Goal: Check status

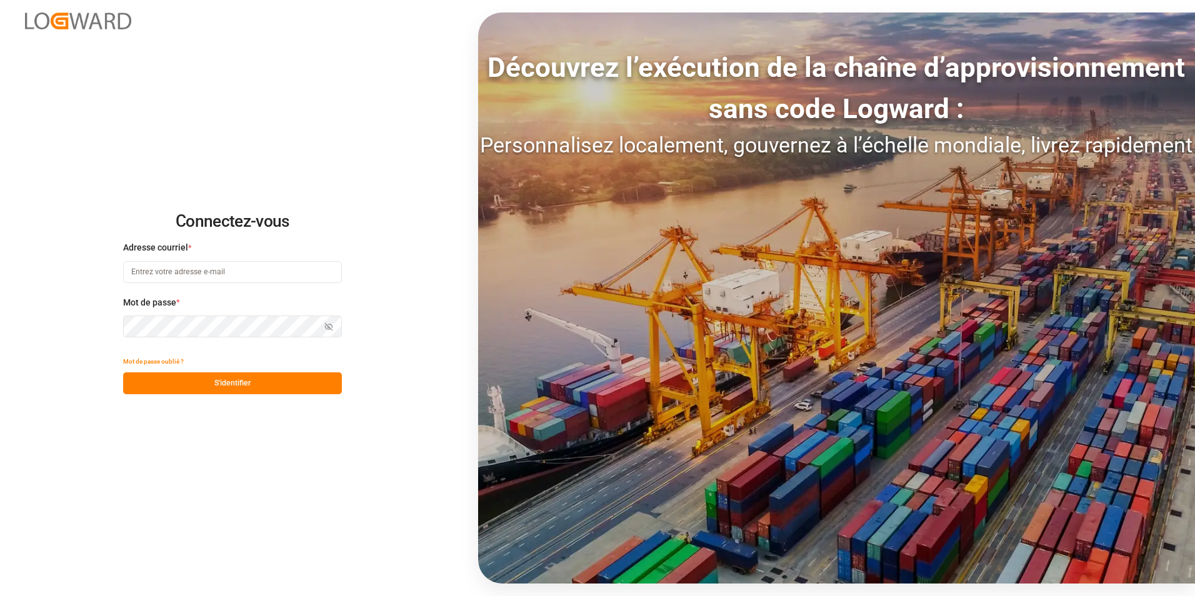
type input "[PERSON_NAME][EMAIL_ADDRESS][PERSON_NAME][DOMAIN_NAME]"
click at [256, 379] on button "S'identifier" at bounding box center [232, 384] width 219 height 22
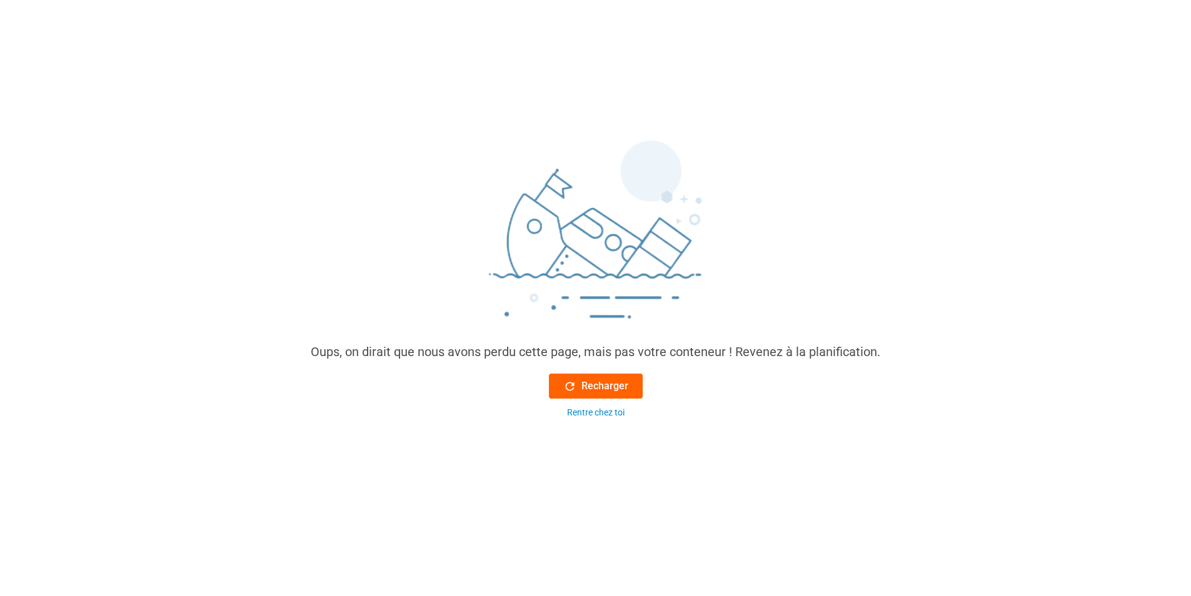
click at [569, 385] on icon at bounding box center [569, 386] width 13 height 13
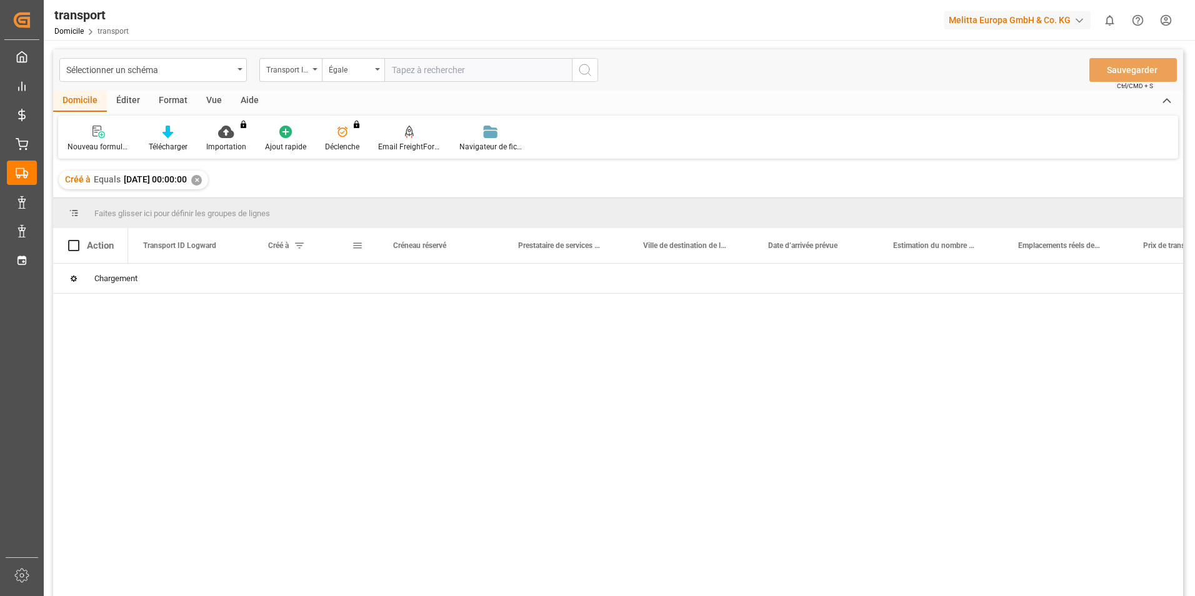
click at [301, 246] on span at bounding box center [299, 245] width 11 height 11
click at [359, 247] on span at bounding box center [357, 245] width 11 height 11
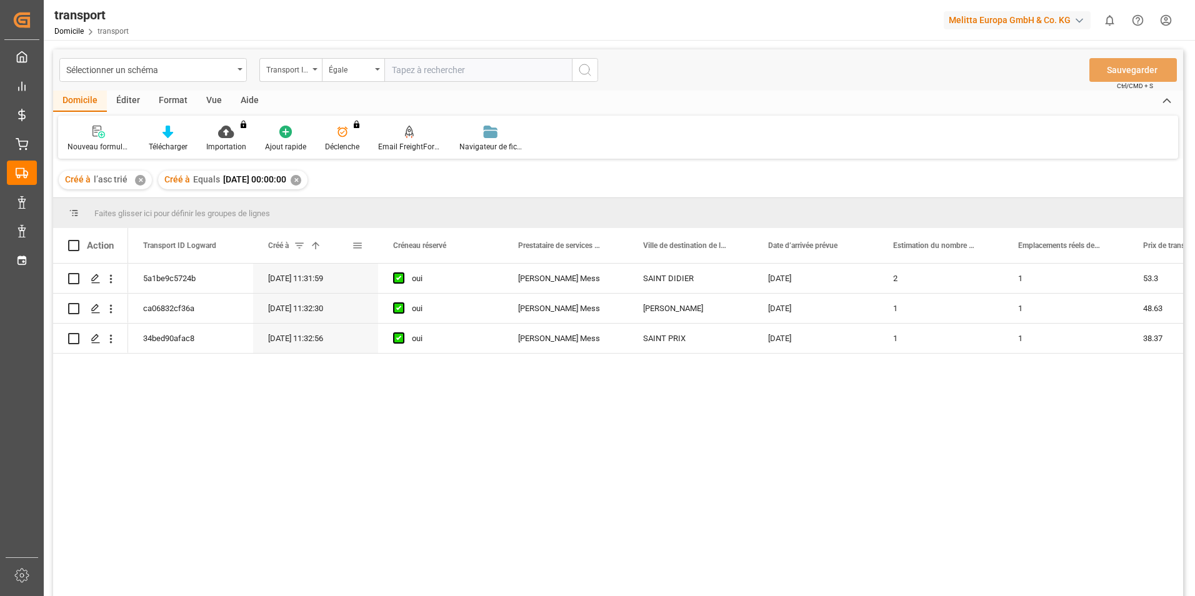
click at [356, 246] on span at bounding box center [357, 245] width 11 height 11
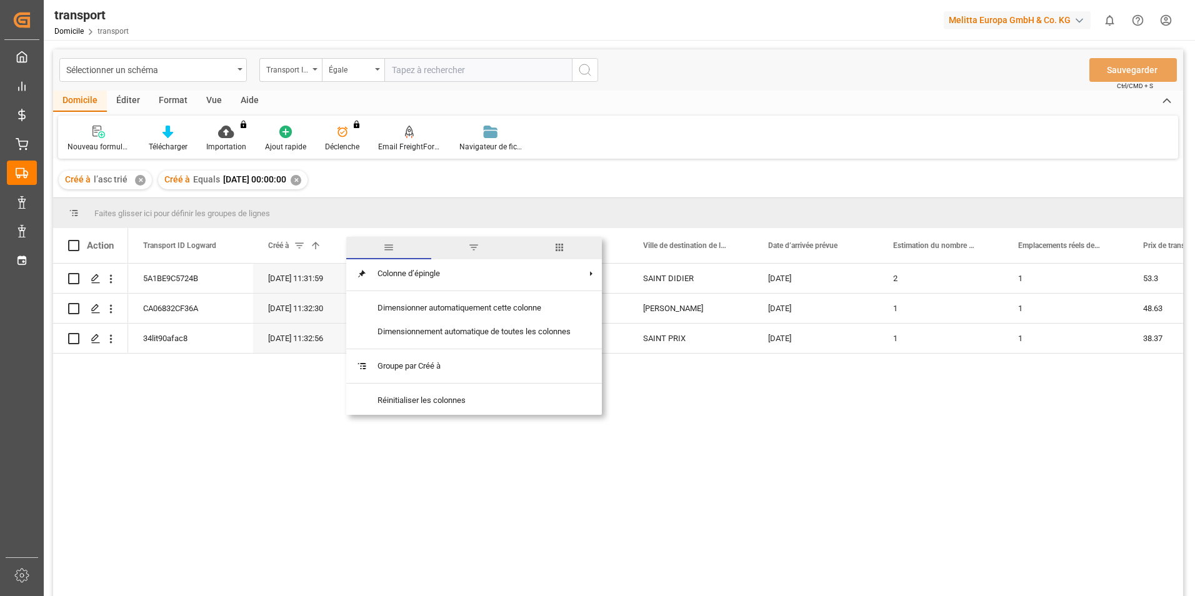
click at [478, 249] on span "filtre" at bounding box center [473, 247] width 11 height 11
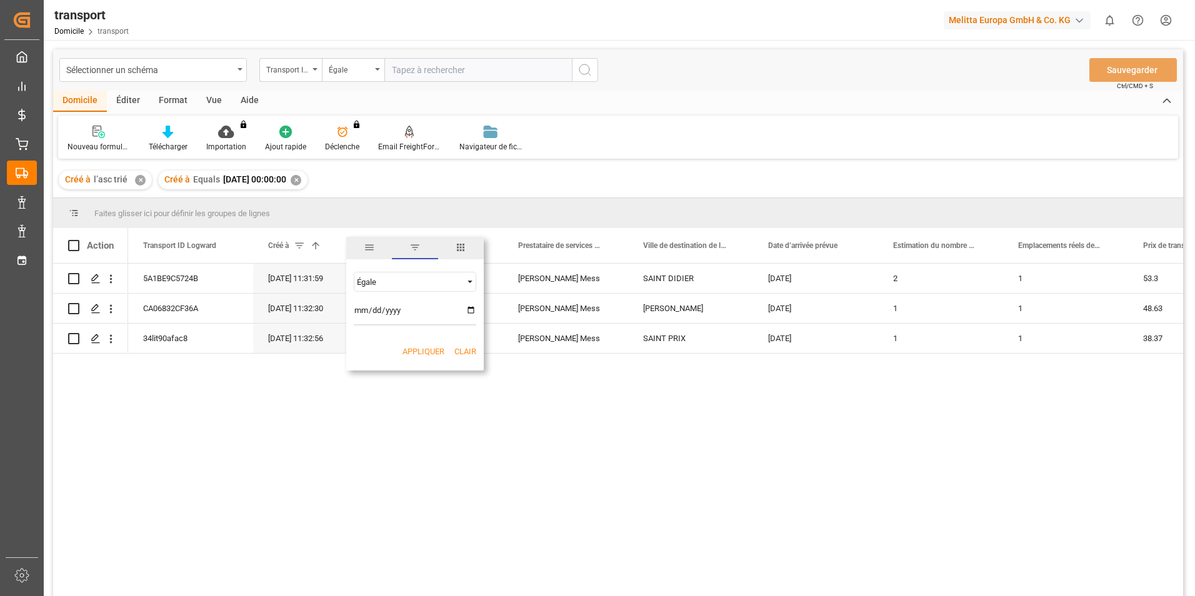
type input "[DATE]"
click at [410, 349] on button "Appliquer" at bounding box center [424, 352] width 42 height 13
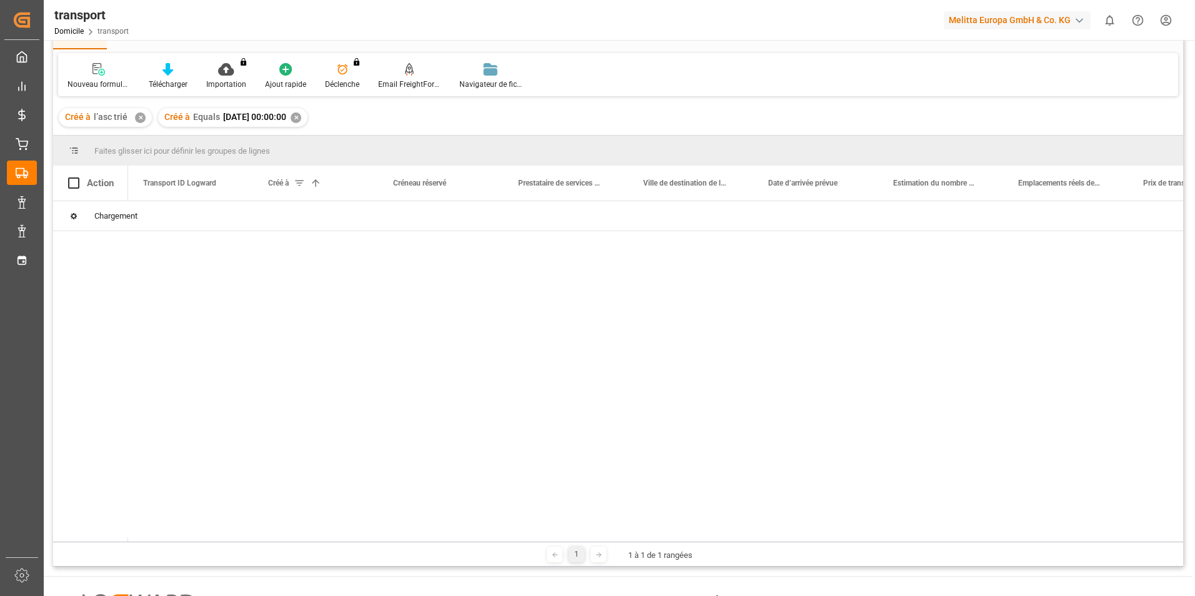
scroll to position [125, 0]
